Goal: Task Accomplishment & Management: Manage account settings

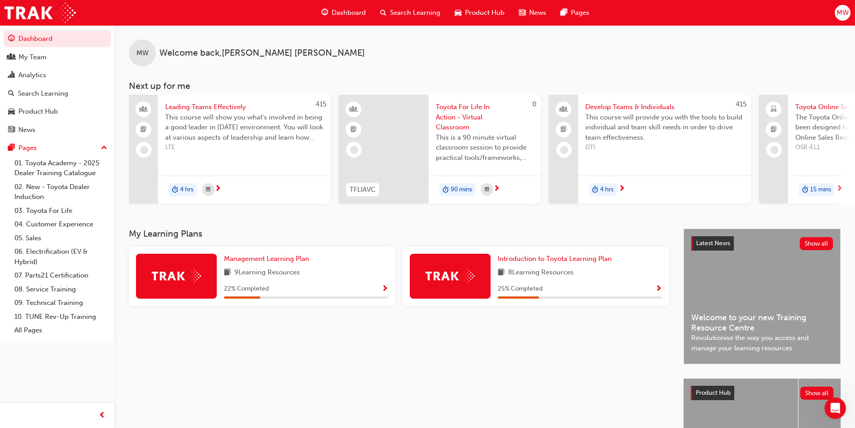
click at [841, 11] on span "MW" at bounding box center [843, 13] width 12 height 10
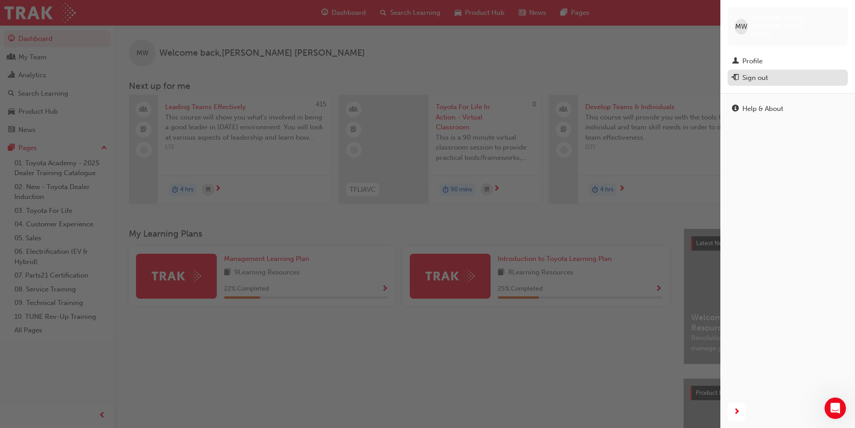
click at [754, 73] on div "Sign out" at bounding box center [755, 78] width 26 height 10
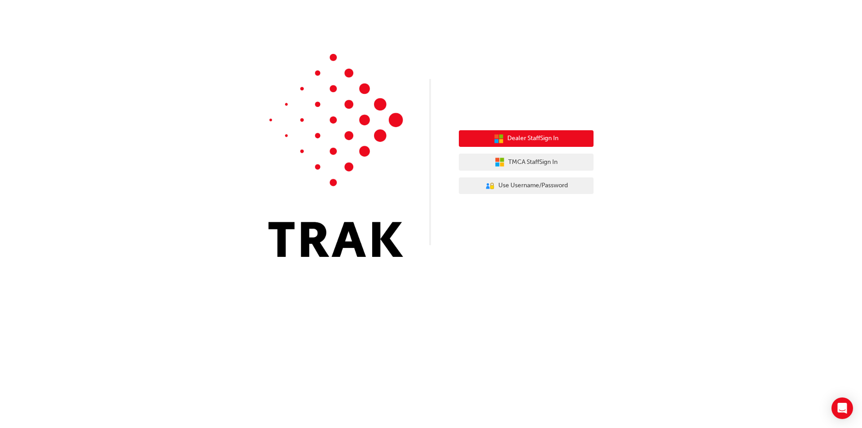
click at [523, 137] on span "Dealer Staff Sign In" at bounding box center [532, 138] width 51 height 10
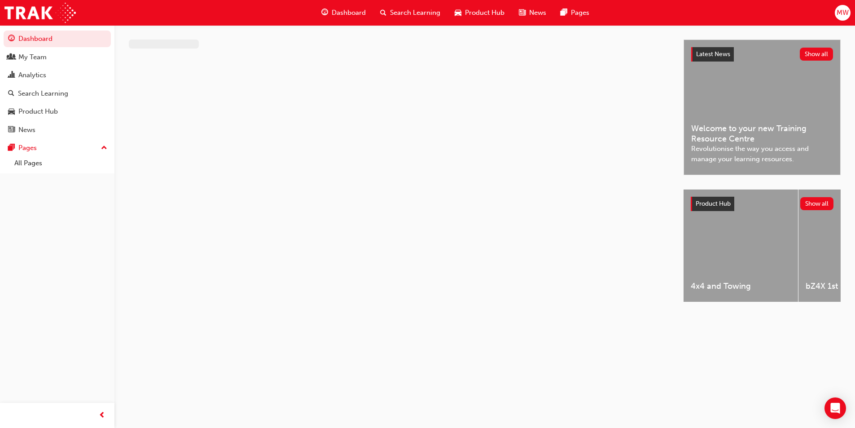
click at [846, 12] on span "MW" at bounding box center [843, 13] width 12 height 10
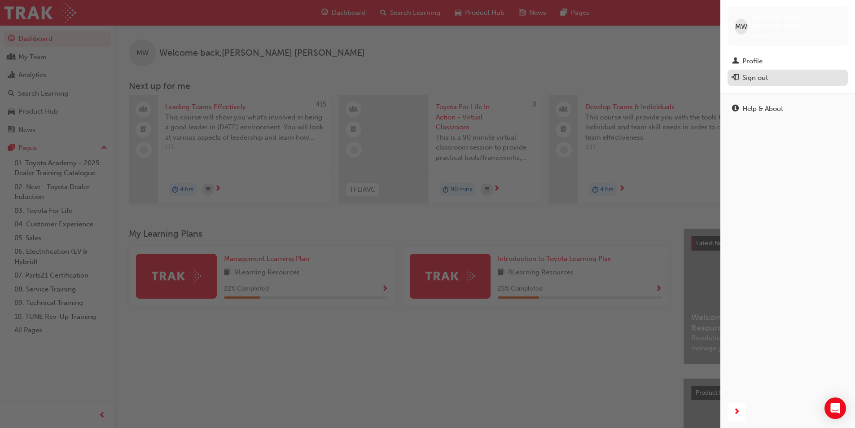
click at [771, 72] on div "Sign out" at bounding box center [787, 77] width 111 height 11
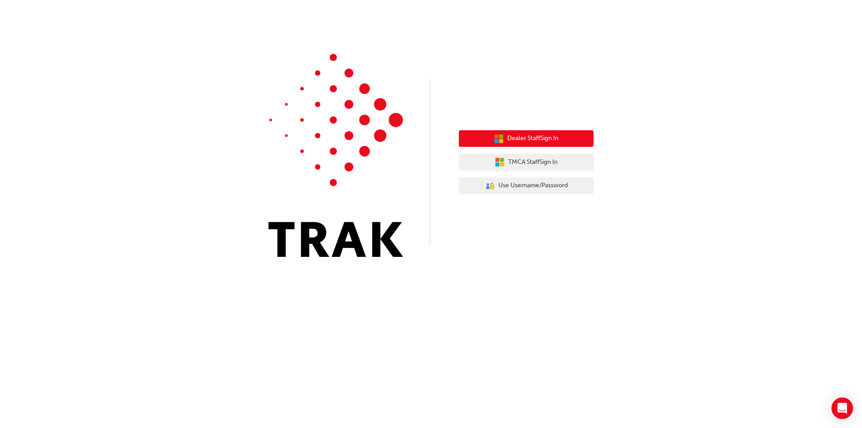
click at [553, 134] on span "Dealer Staff Sign In" at bounding box center [532, 138] width 51 height 10
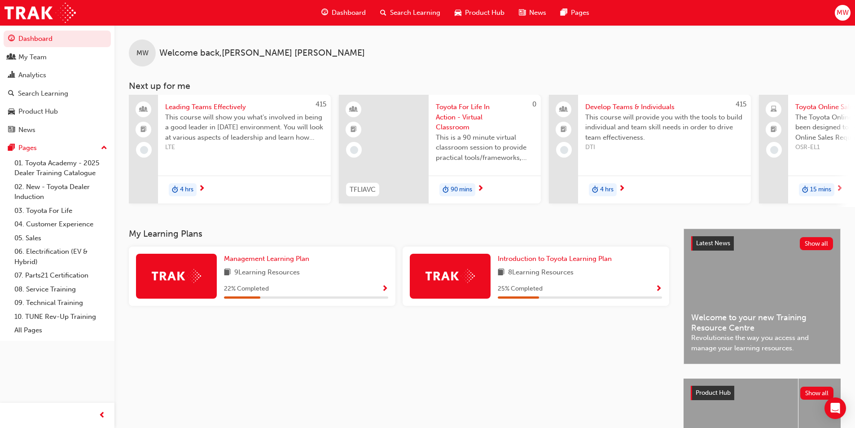
click at [841, 12] on span "MW" at bounding box center [843, 13] width 12 height 10
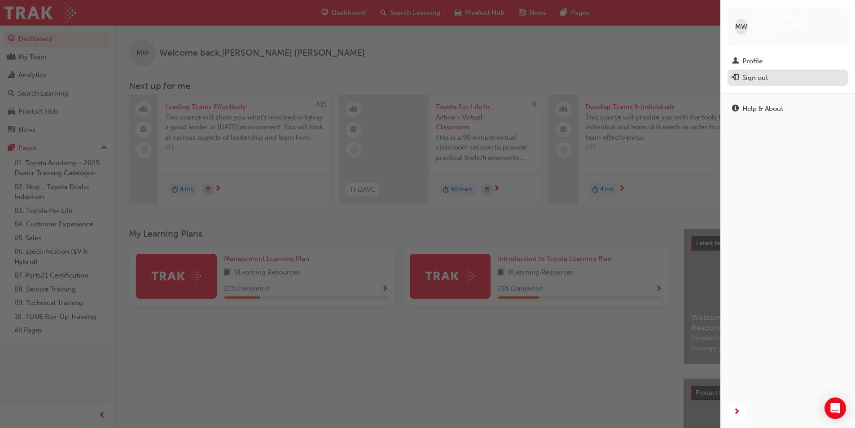
click at [756, 73] on div "Sign out" at bounding box center [755, 78] width 26 height 10
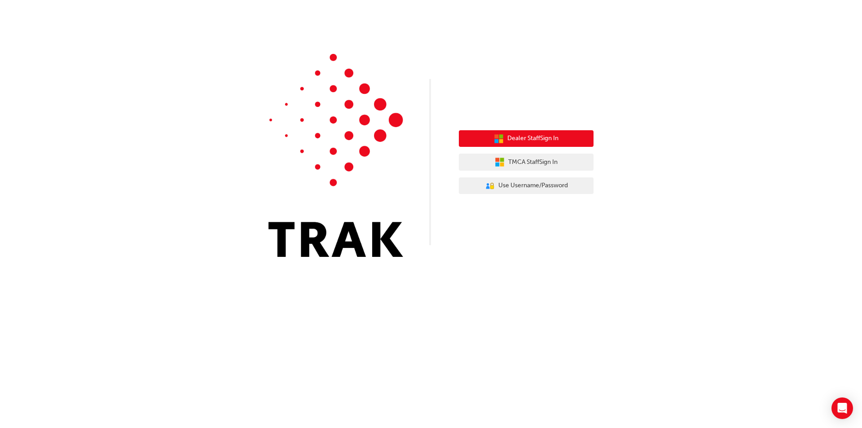
click at [526, 133] on button "Dealer Staff Sign In" at bounding box center [526, 138] width 135 height 17
